Goal: Book appointment/travel/reservation

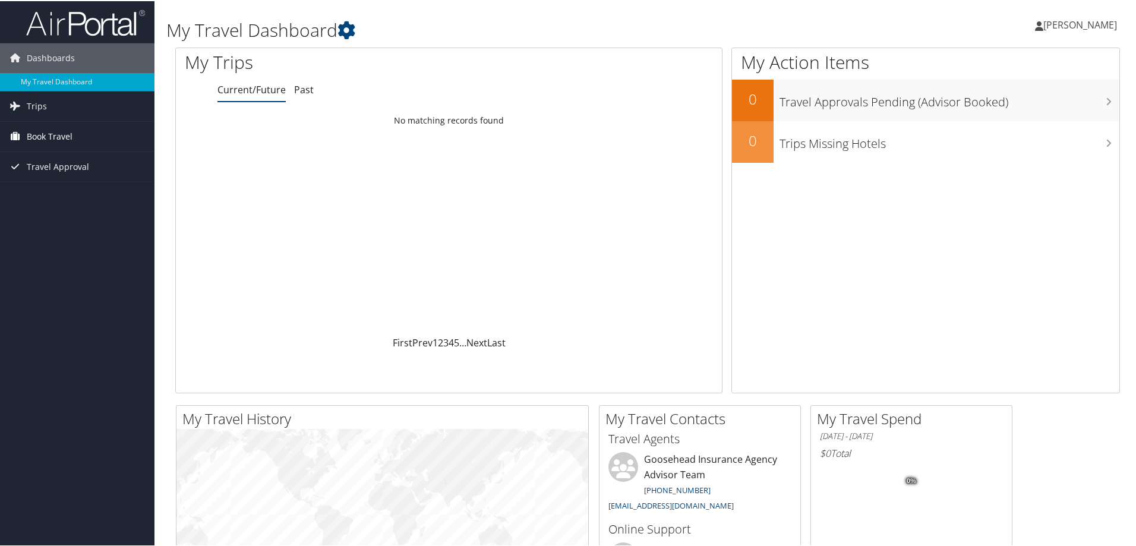
click at [49, 138] on span "Book Travel" at bounding box center [50, 136] width 46 height 30
click at [68, 159] on link "Agent Booking Request" at bounding box center [77, 159] width 155 height 18
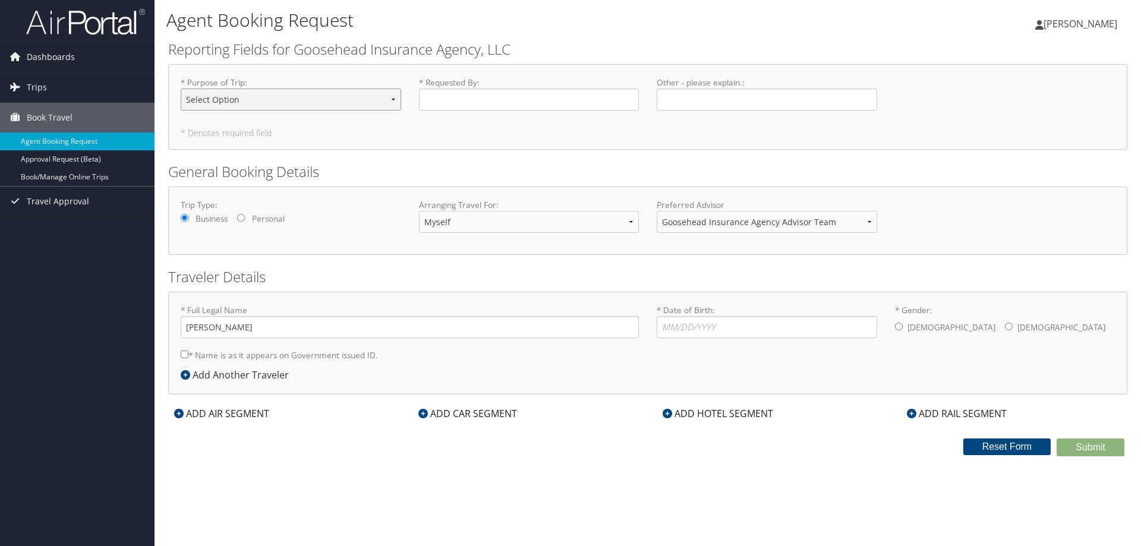
click at [224, 104] on select "Select Option Agency Site Visit - Support Campus Recruiting Visit Carrier Partn…" at bounding box center [291, 100] width 221 height 22
click at [181, 89] on select "Select Option Agency Site Visit - Support Campus Recruiting Visit Carrier Partn…" at bounding box center [291, 100] width 221 height 22
click at [429, 97] on input "* Requested By : Required" at bounding box center [529, 100] width 221 height 22
click at [322, 102] on select "Select Option Agency Site Visit - Support Campus Recruiting Visit Carrier Partn…" at bounding box center [291, 100] width 221 height 22
select select "Select Option"
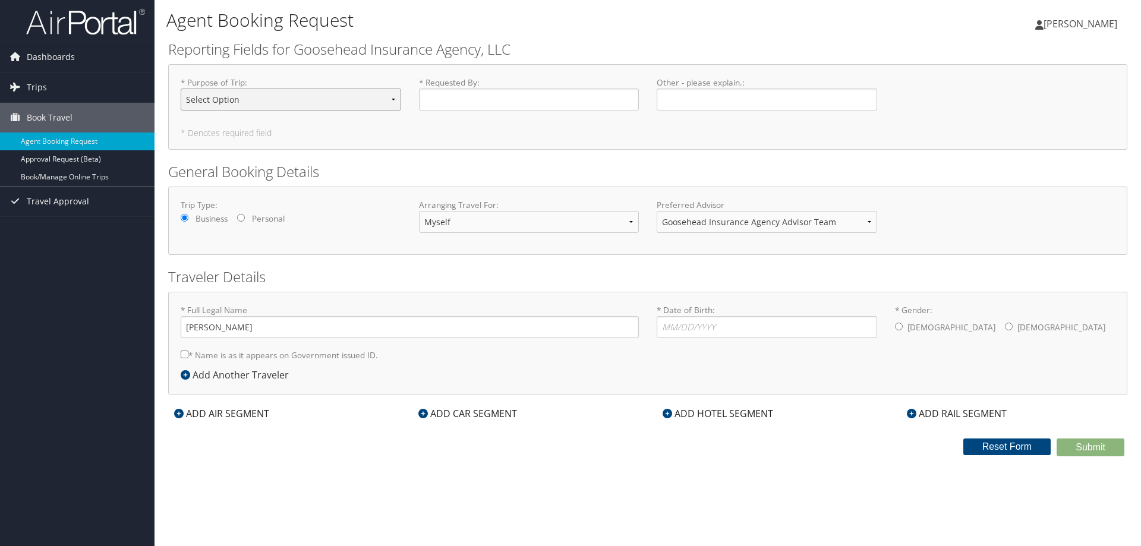
click at [181, 89] on select "Select Option Agency Site Visit - Support Campus Recruiting Visit Carrier Partn…" at bounding box center [291, 100] width 221 height 22
